Goal: Information Seeking & Learning: Learn about a topic

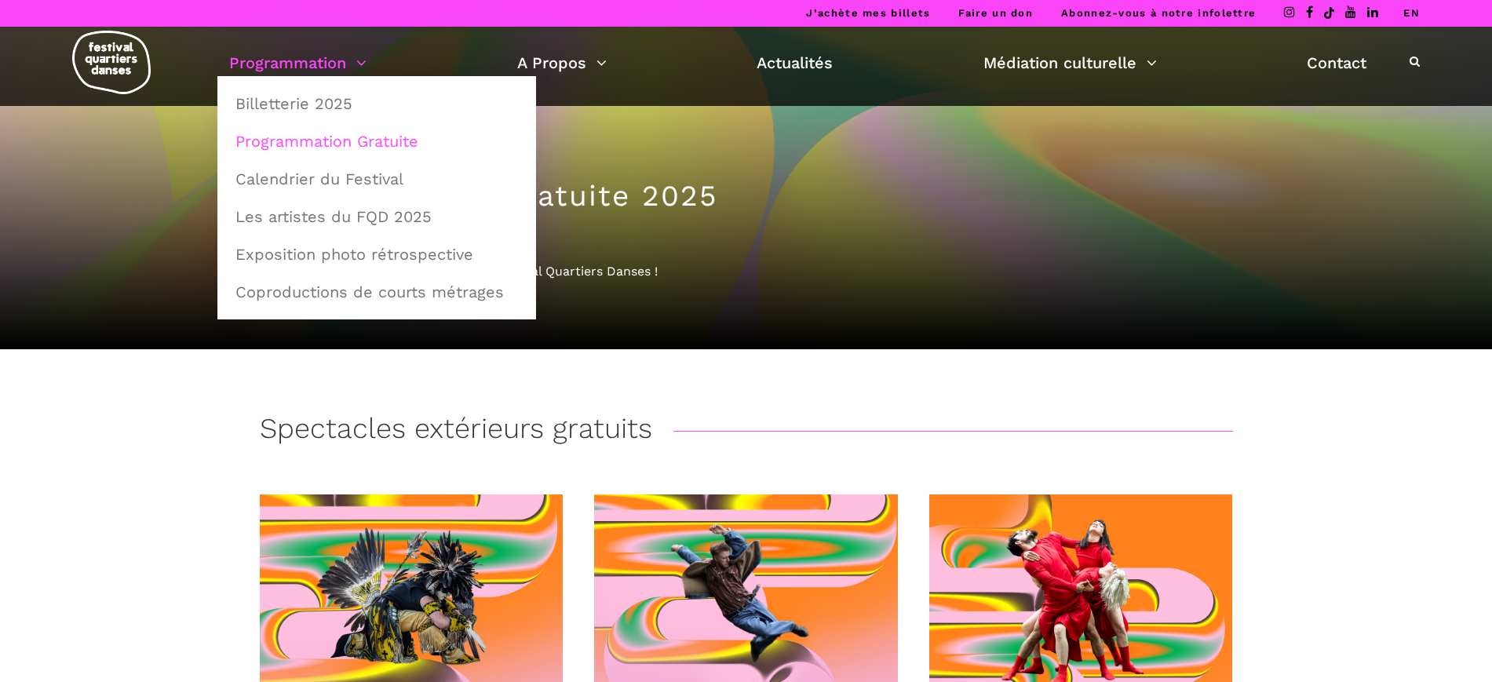
click at [316, 61] on link "Programmation" at bounding box center [297, 62] width 137 height 27
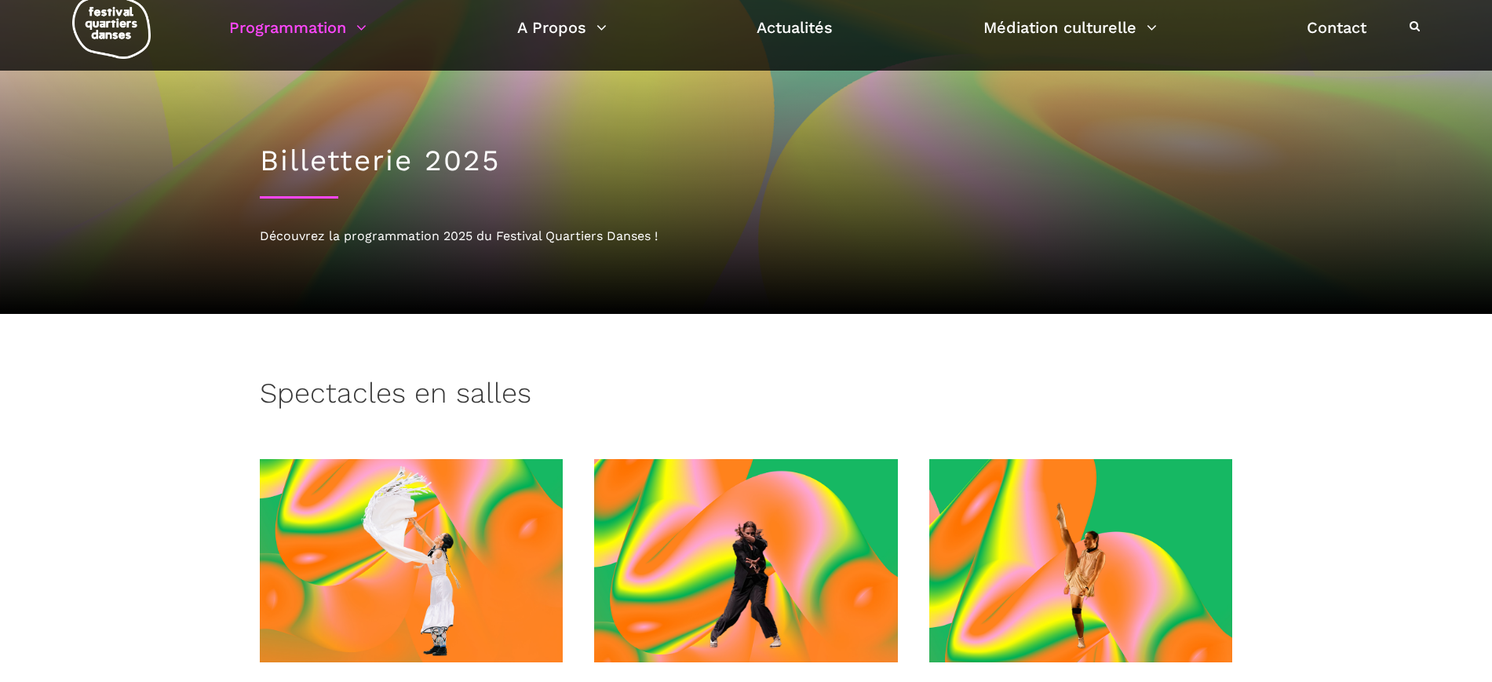
scroll to position [589, 0]
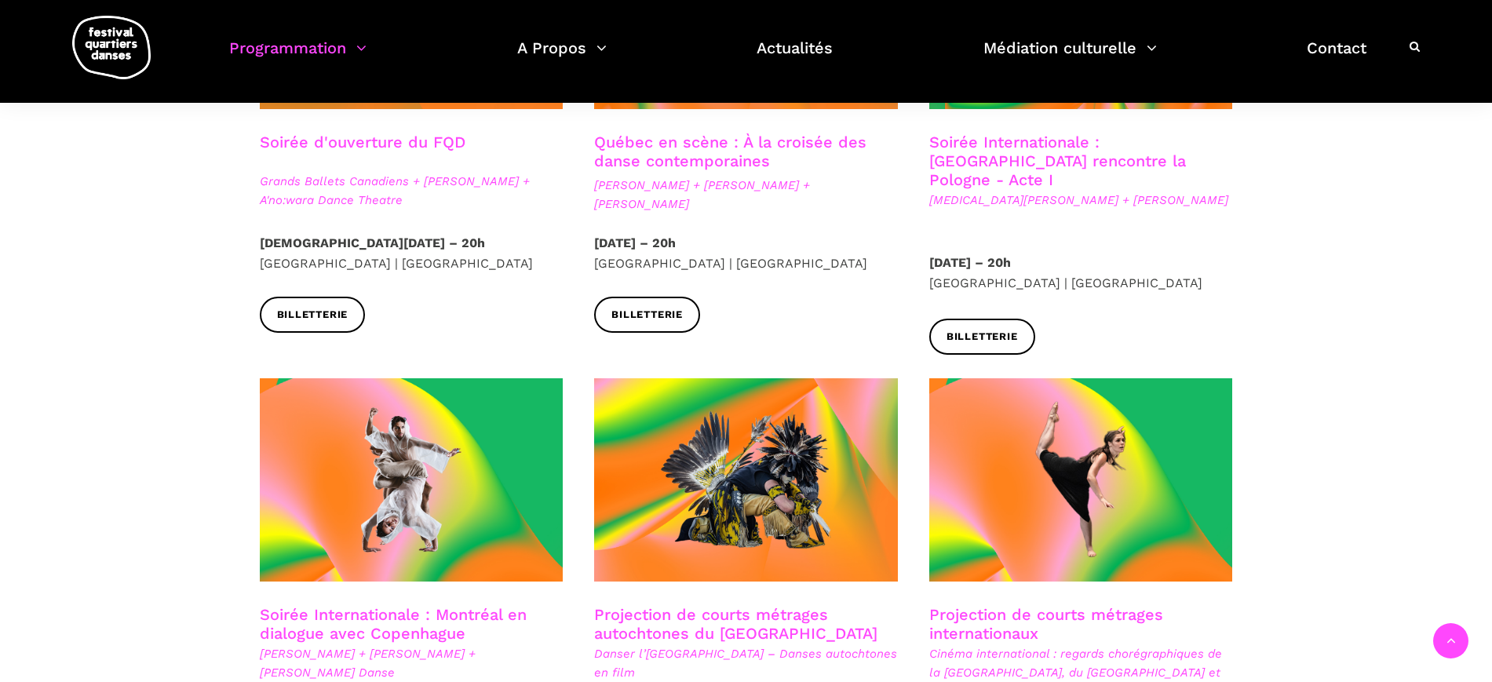
click at [765, 141] on link "Québec en scène : À la croisée des danse contemporaines" at bounding box center [730, 152] width 272 height 38
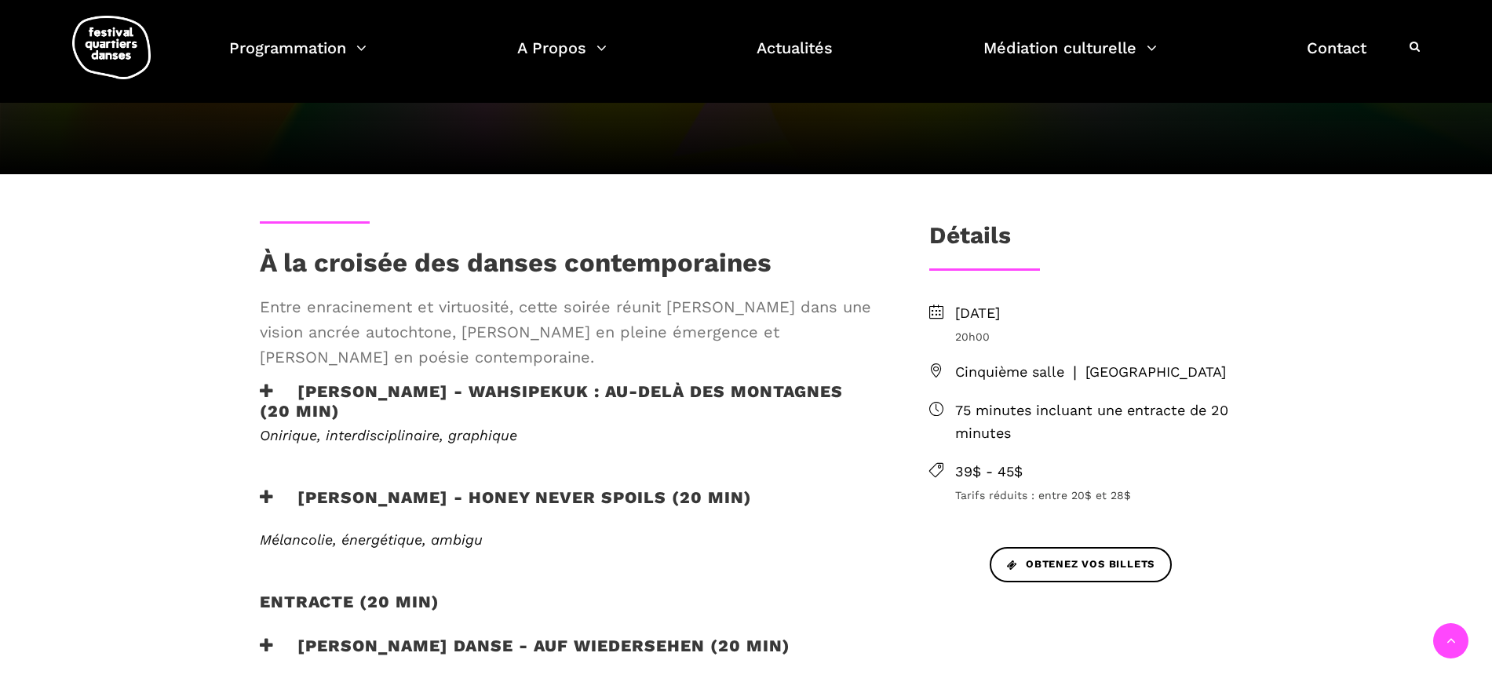
scroll to position [392, 0]
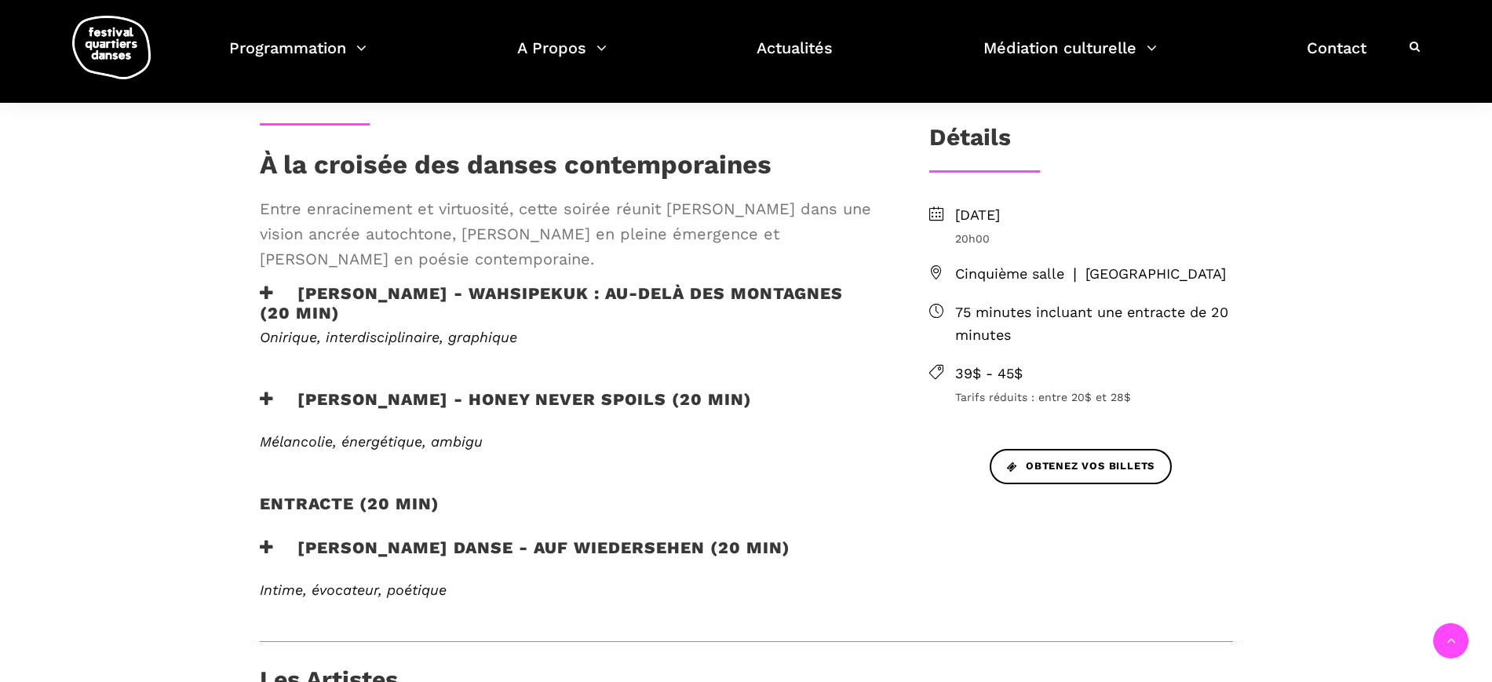
click at [313, 294] on h3 "[PERSON_NAME] - WAHSIPEKUK : Au-delà des montagnes (20 min)" at bounding box center [569, 302] width 619 height 39
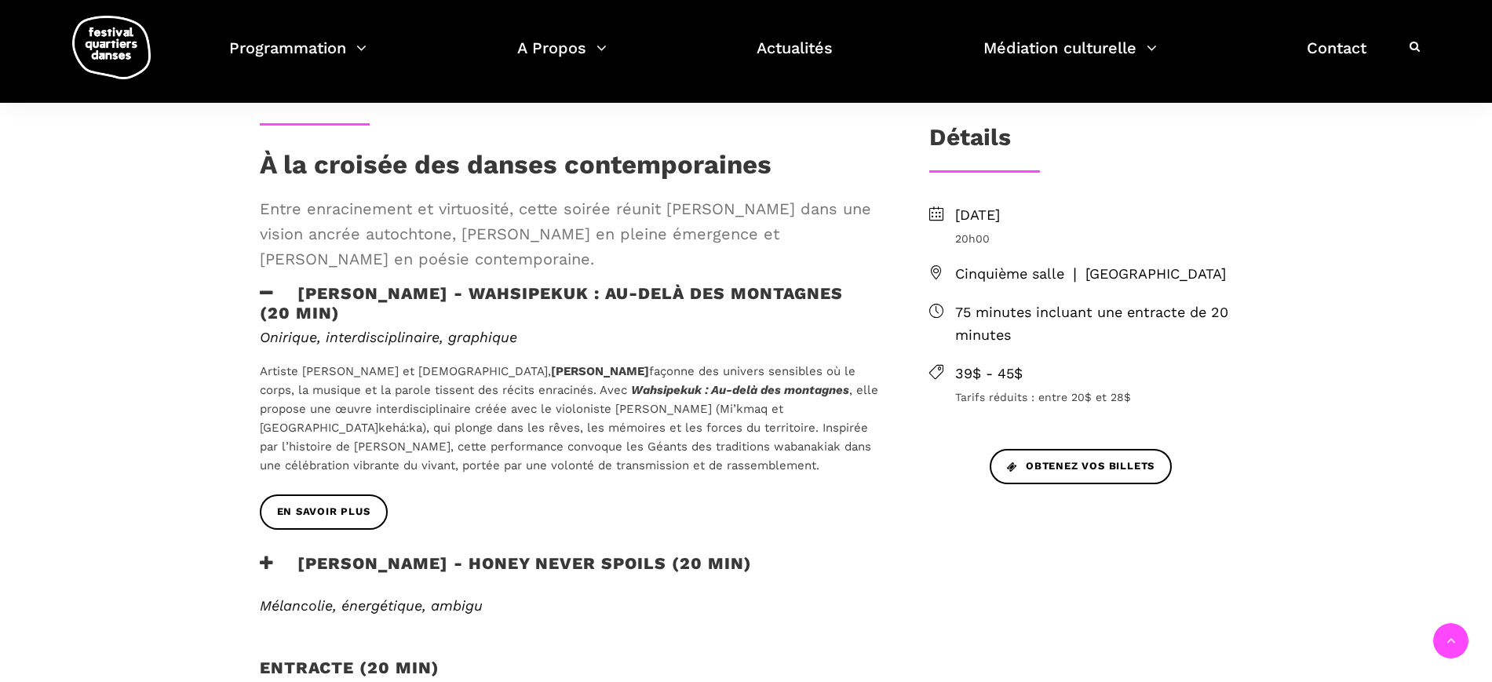
drag, startPoint x: 444, startPoint y: 367, endPoint x: 546, endPoint y: 374, distance: 102.3
click at [551, 374] on b "[PERSON_NAME]" at bounding box center [600, 371] width 98 height 14
click at [551, 375] on b "[PERSON_NAME]" at bounding box center [600, 371] width 98 height 14
drag, startPoint x: 301, startPoint y: 371, endPoint x: 459, endPoint y: 378, distance: 157.9
click at [459, 378] on div "Onirique, interdisciplinaire, graphique Artiste [PERSON_NAME] et québécoise, [P…" at bounding box center [569, 412] width 650 height 166
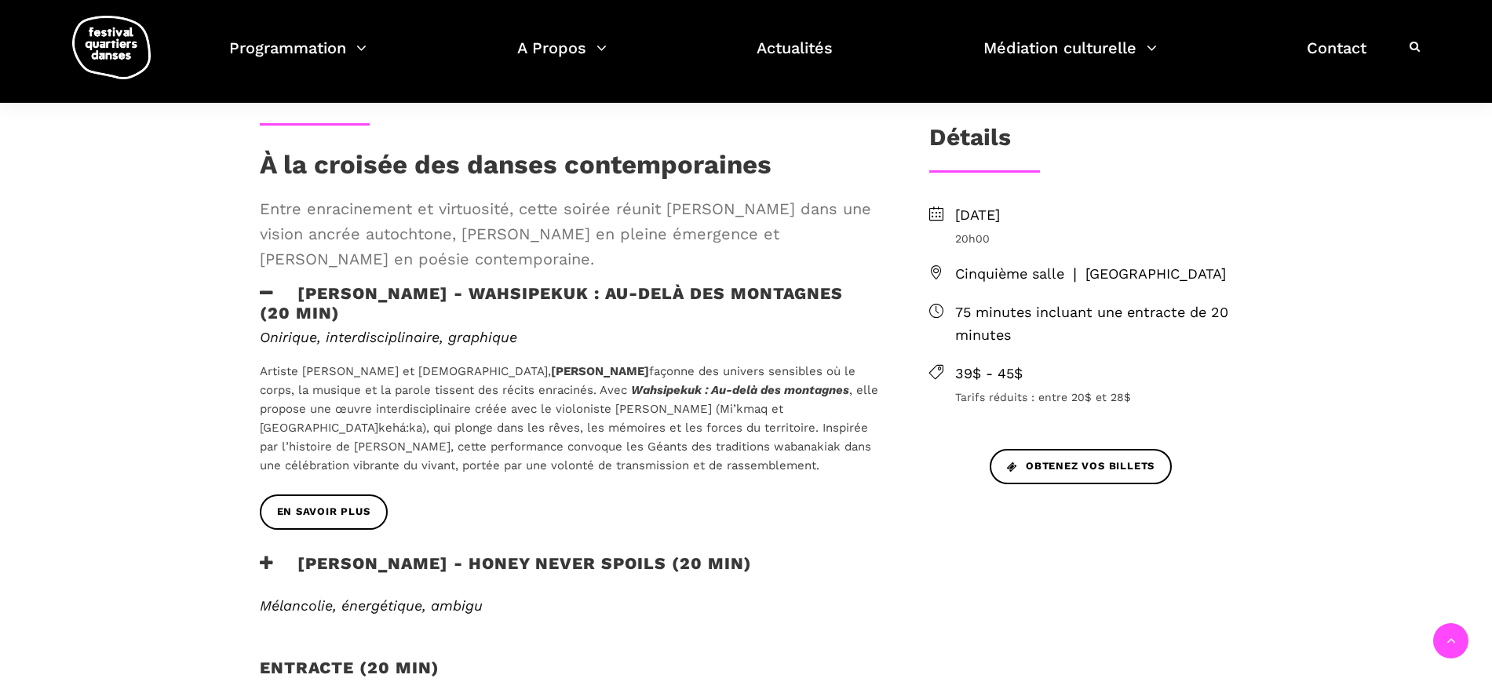
drag, startPoint x: 443, startPoint y: 416, endPoint x: 450, endPoint y: 412, distance: 8.1
click at [443, 414] on p "Artiste [PERSON_NAME] et québécoise, [PERSON_NAME] façonne des univers sensible…" at bounding box center [569, 418] width 619 height 113
drag, startPoint x: 528, startPoint y: 387, endPoint x: 748, endPoint y: 393, distance: 219.9
click at [748, 393] on p "Artiste [PERSON_NAME] et québécoise, [PERSON_NAME] façonne des univers sensible…" at bounding box center [569, 418] width 619 height 113
copy p "Wahsipekuk : Au-delà des montagnes ,"
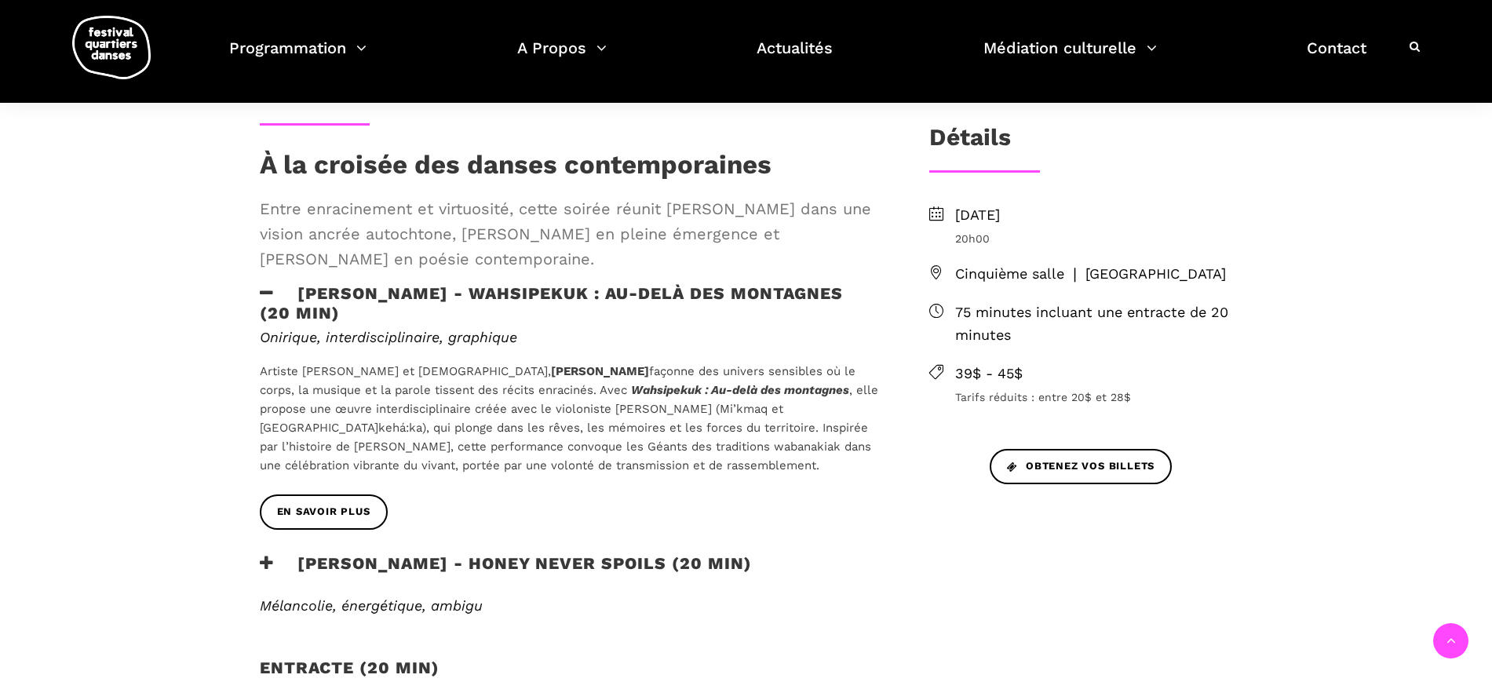
click at [505, 396] on span "façonne des univers sensibles où le corps, la musique et la parole tissent des …" at bounding box center [558, 380] width 596 height 33
drag, startPoint x: 247, startPoint y: 367, endPoint x: 555, endPoint y: 370, distance: 307.7
click at [555, 370] on div "Onirique, interdisciplinaire, graphique Artiste [PERSON_NAME] et québécoise, [P…" at bounding box center [569, 412] width 650 height 166
copy p "Artiste [PERSON_NAME] et québécoise, [PERSON_NAME]"
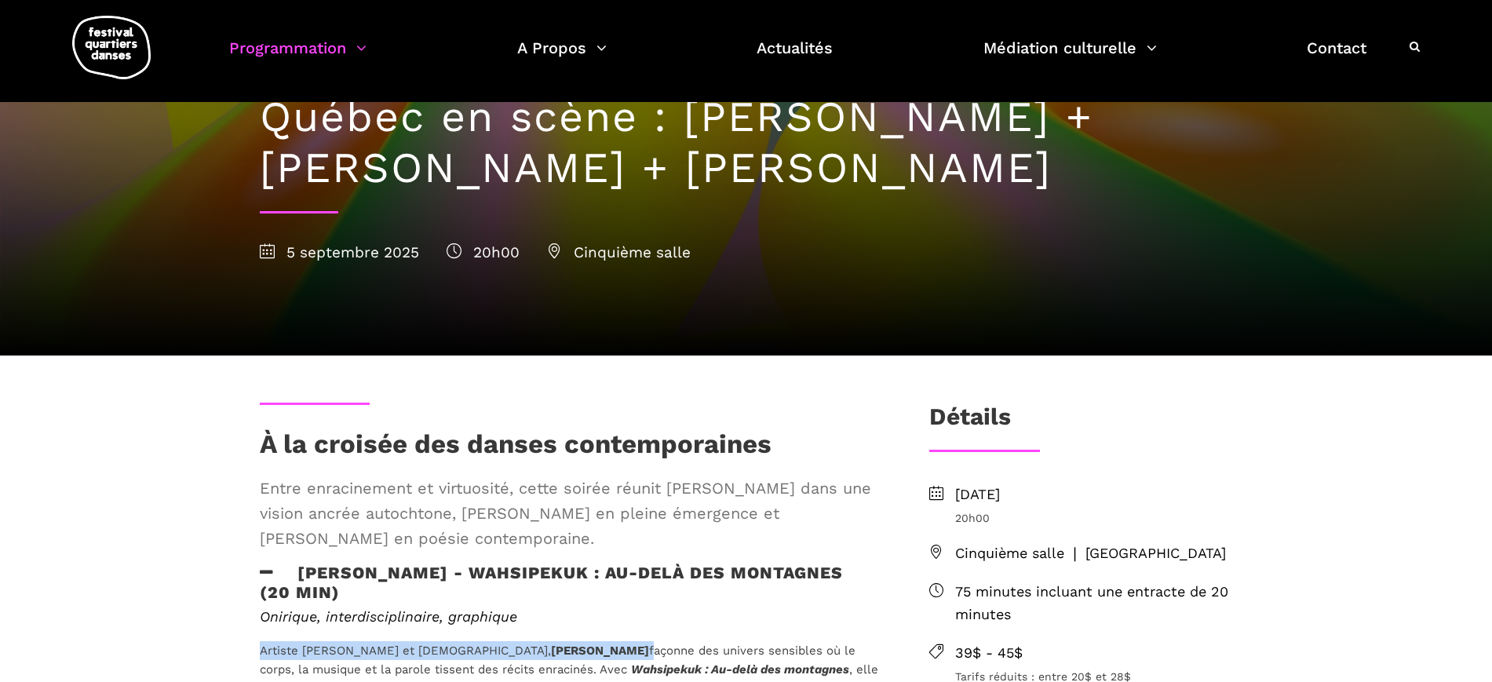
scroll to position [98, 0]
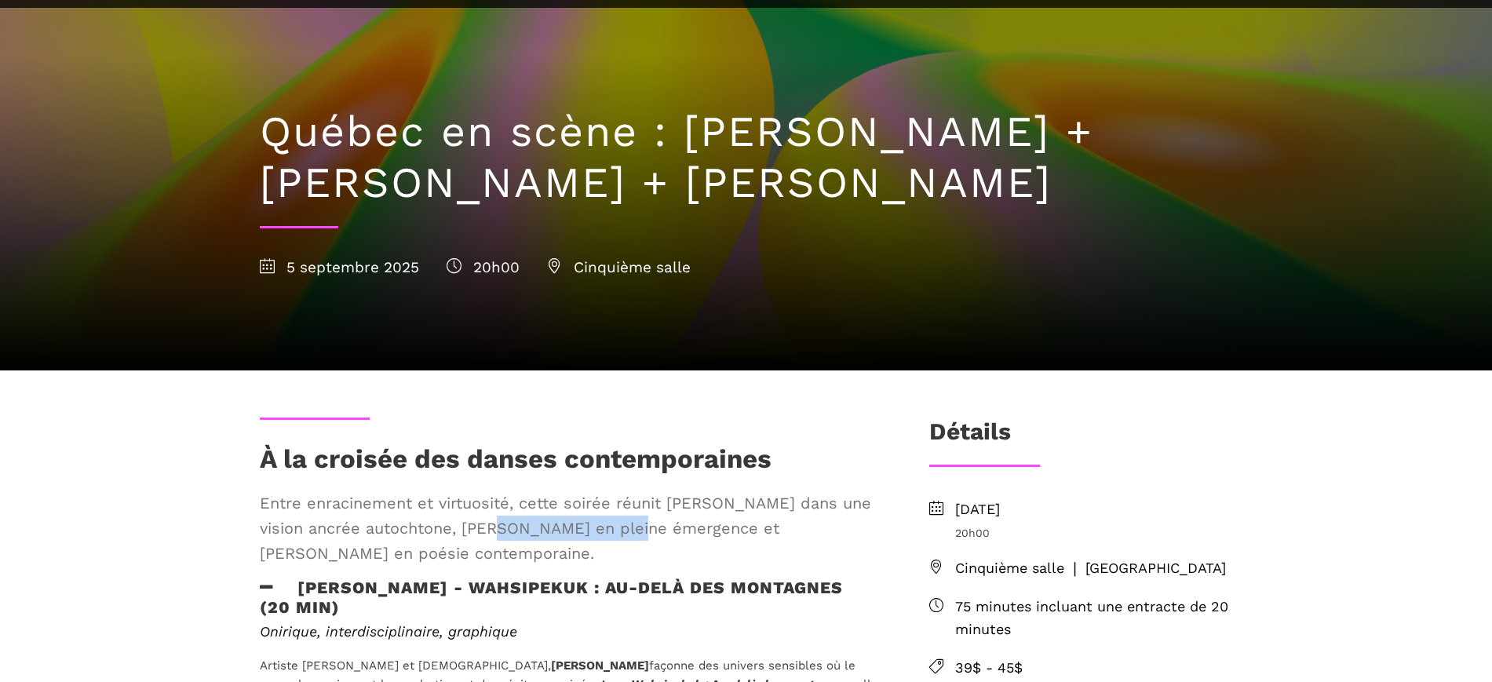
drag, startPoint x: 476, startPoint y: 527, endPoint x: 589, endPoint y: 531, distance: 113.1
click at [589, 531] on span "Entre enracinement et virtuosité, cette soirée réunit [PERSON_NAME] dans une vi…" at bounding box center [569, 528] width 619 height 75
copy span "[PERSON_NAME]"
drag, startPoint x: 836, startPoint y: 537, endPoint x: 314, endPoint y: 560, distance: 522.5
click at [314, 560] on span "Entre enracinement et virtuosité, cette soirée réunit [PERSON_NAME] dans une vi…" at bounding box center [569, 528] width 619 height 75
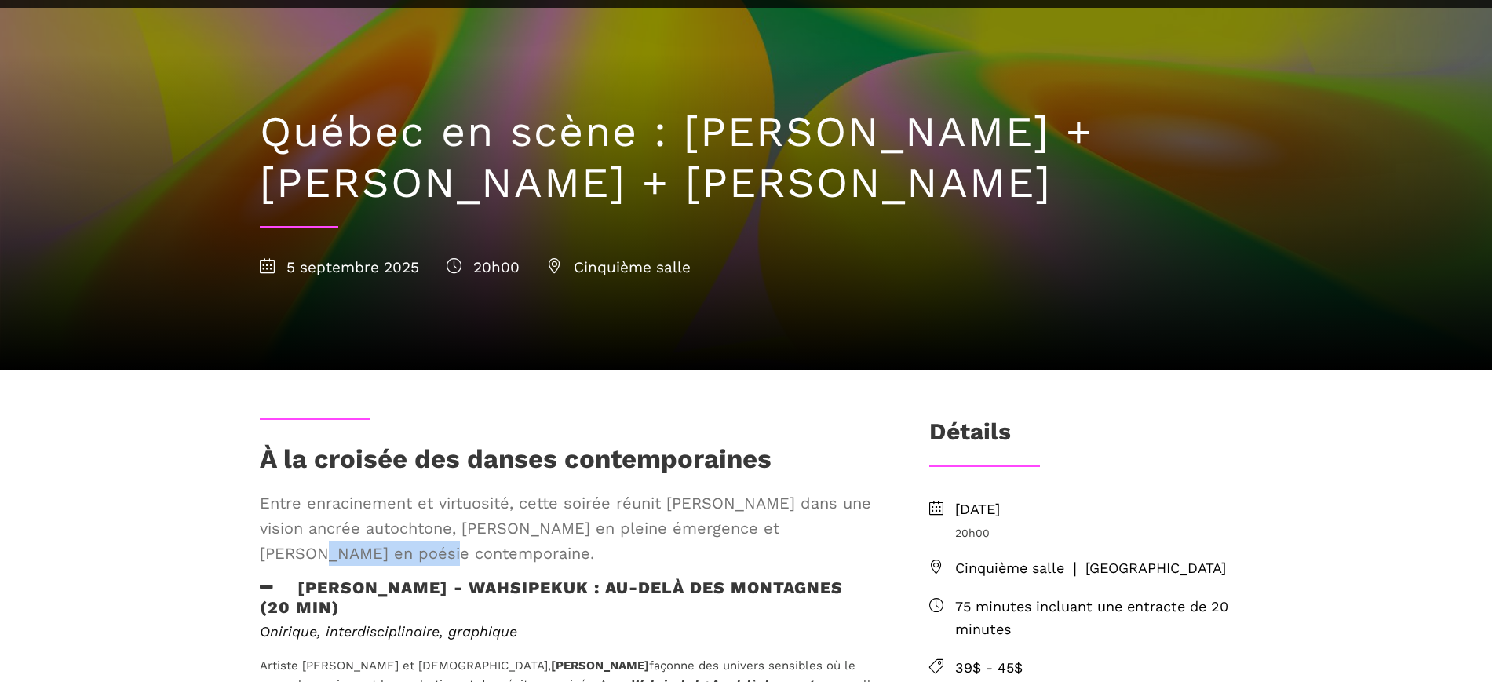
copy span "[PERSON_NAME]"
